Goal: Navigation & Orientation: Find specific page/section

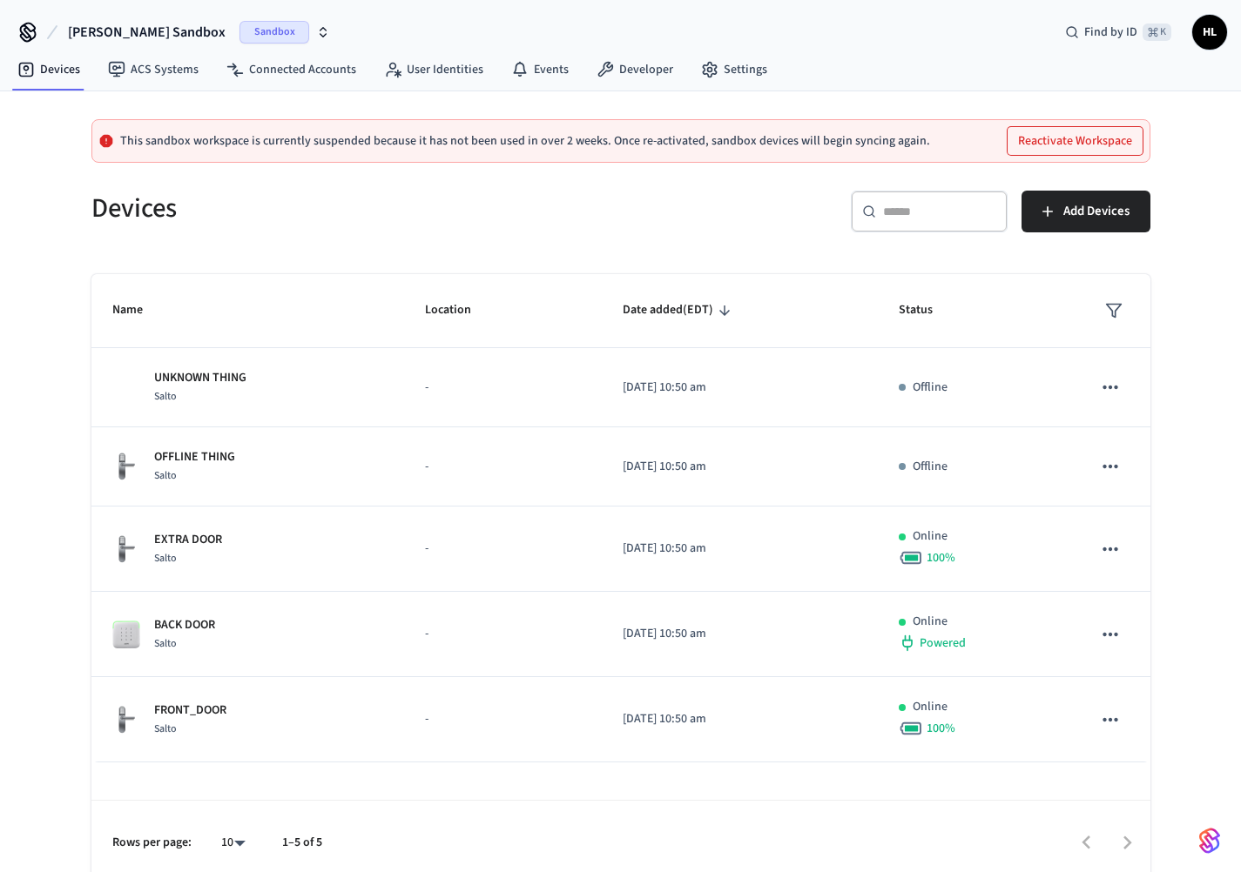
click at [181, 33] on button "Mathew's Sandbox Sandbox" at bounding box center [199, 32] width 272 height 37
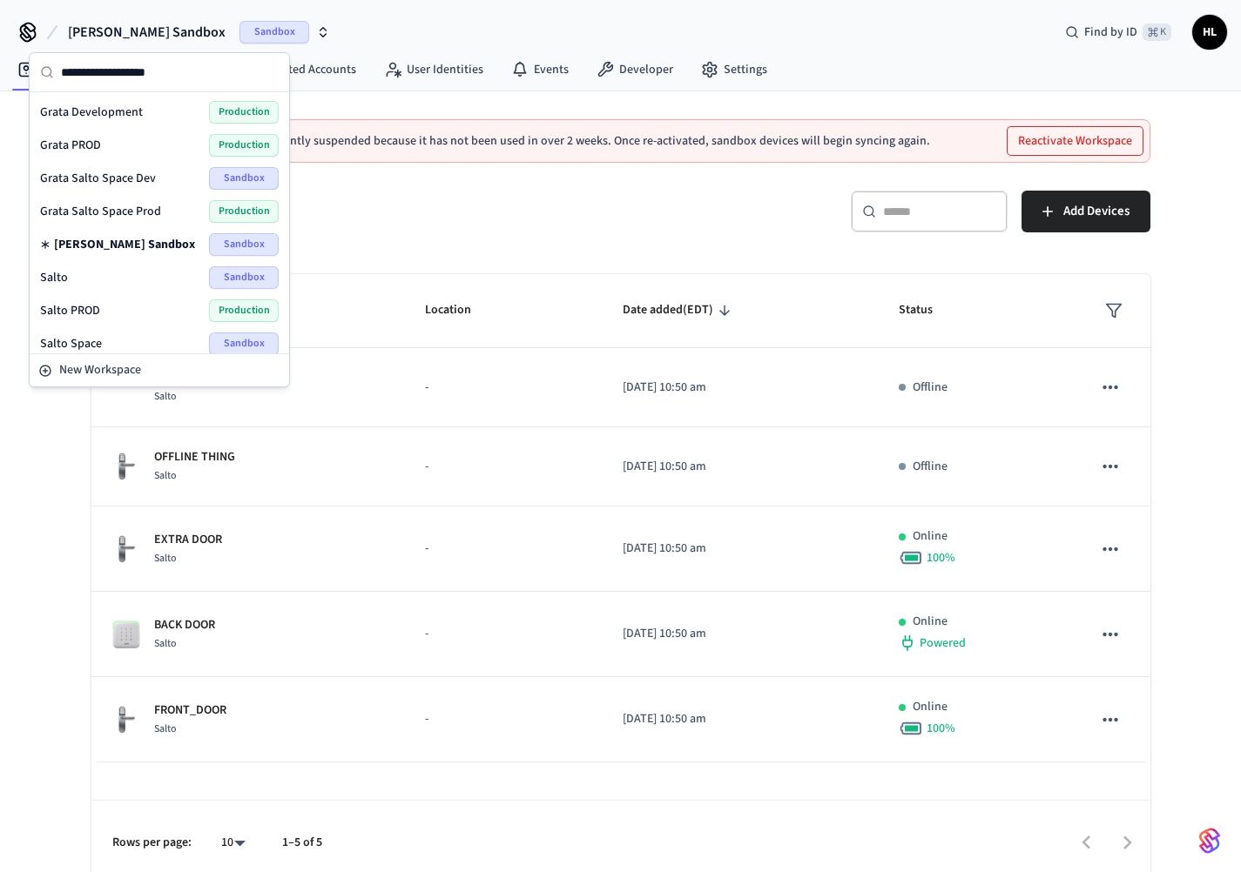
click at [110, 140] on div "Grata PROD Production" at bounding box center [159, 145] width 239 height 23
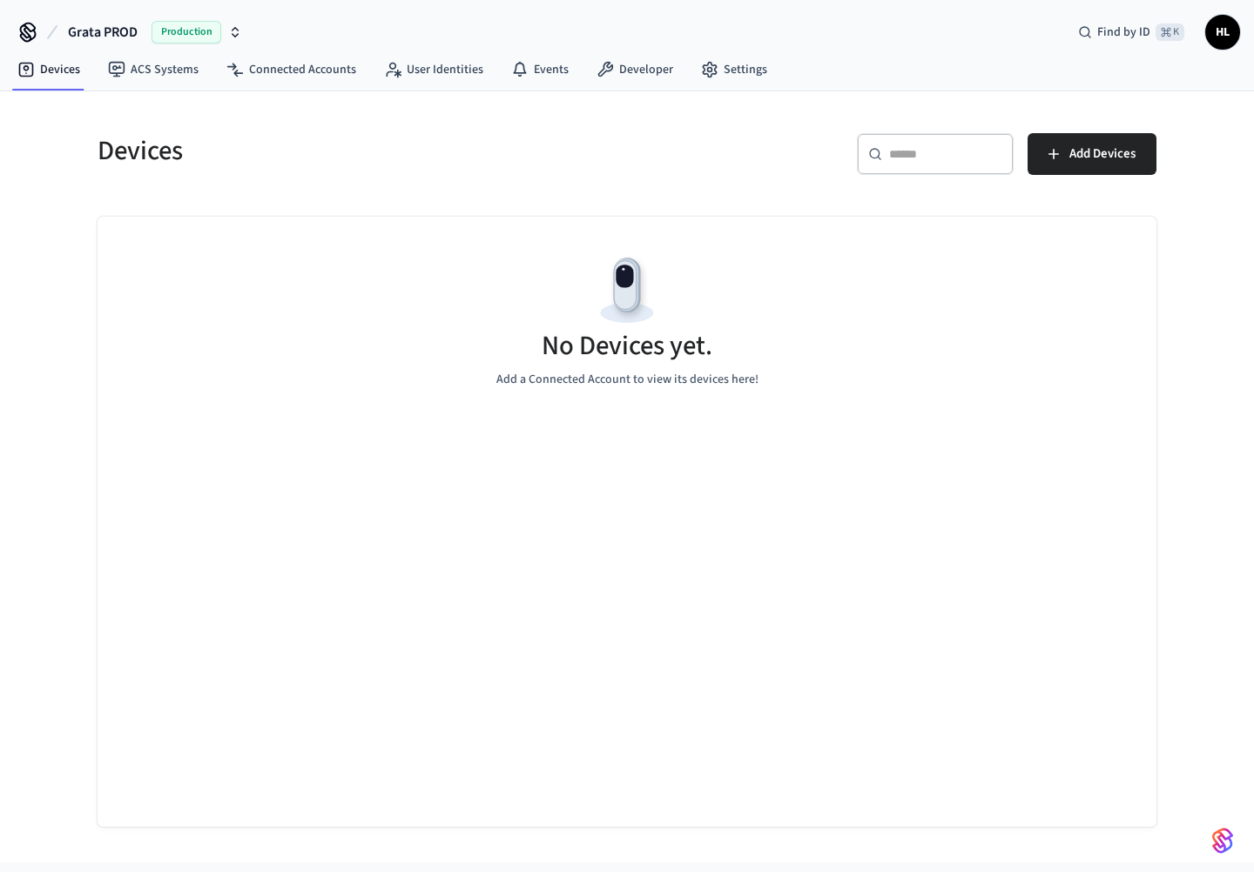
click at [130, 37] on span "Grata PROD" at bounding box center [103, 32] width 70 height 21
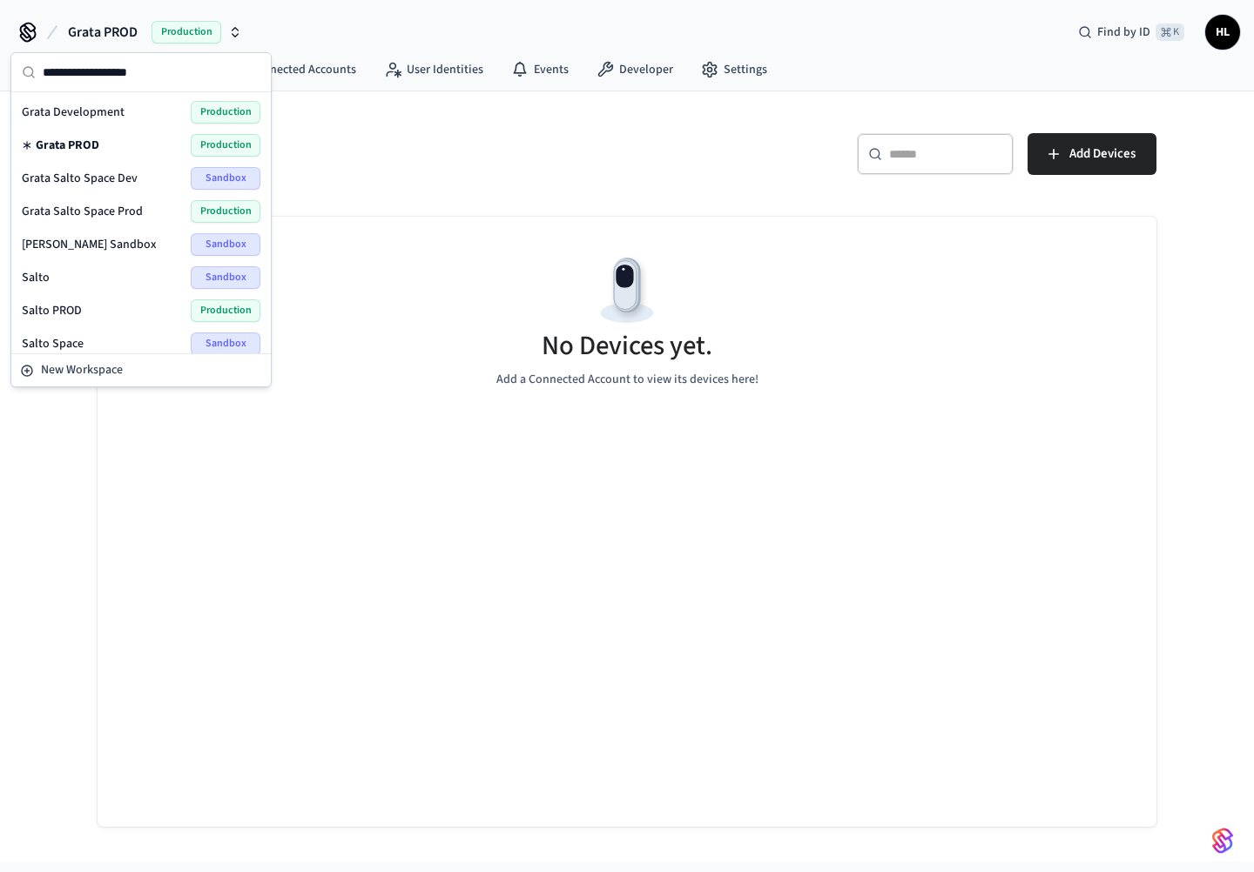
click at [430, 151] on h5 "Devices" at bounding box center [357, 151] width 519 height 36
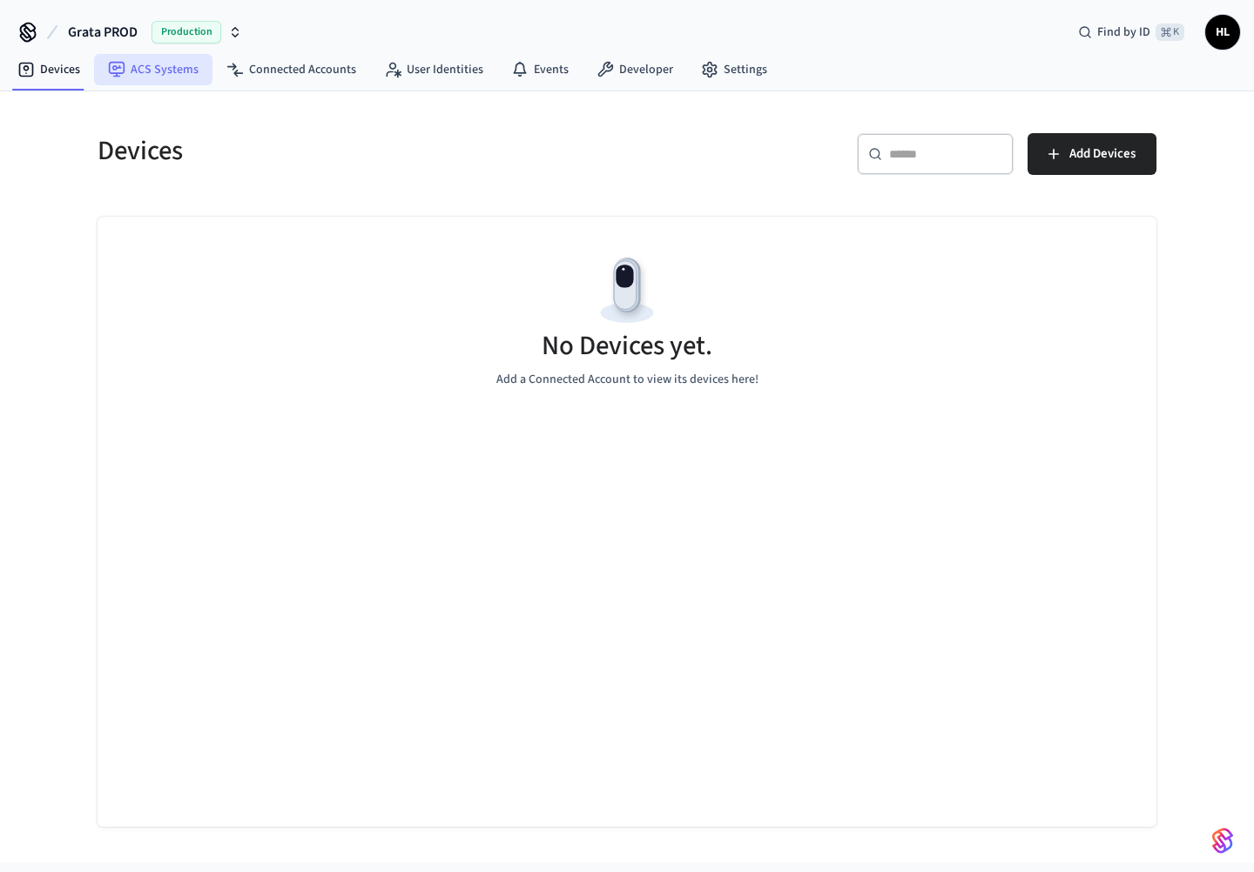
click at [131, 75] on link "ACS Systems" at bounding box center [153, 69] width 118 height 31
